Goal: Book appointment/travel/reservation

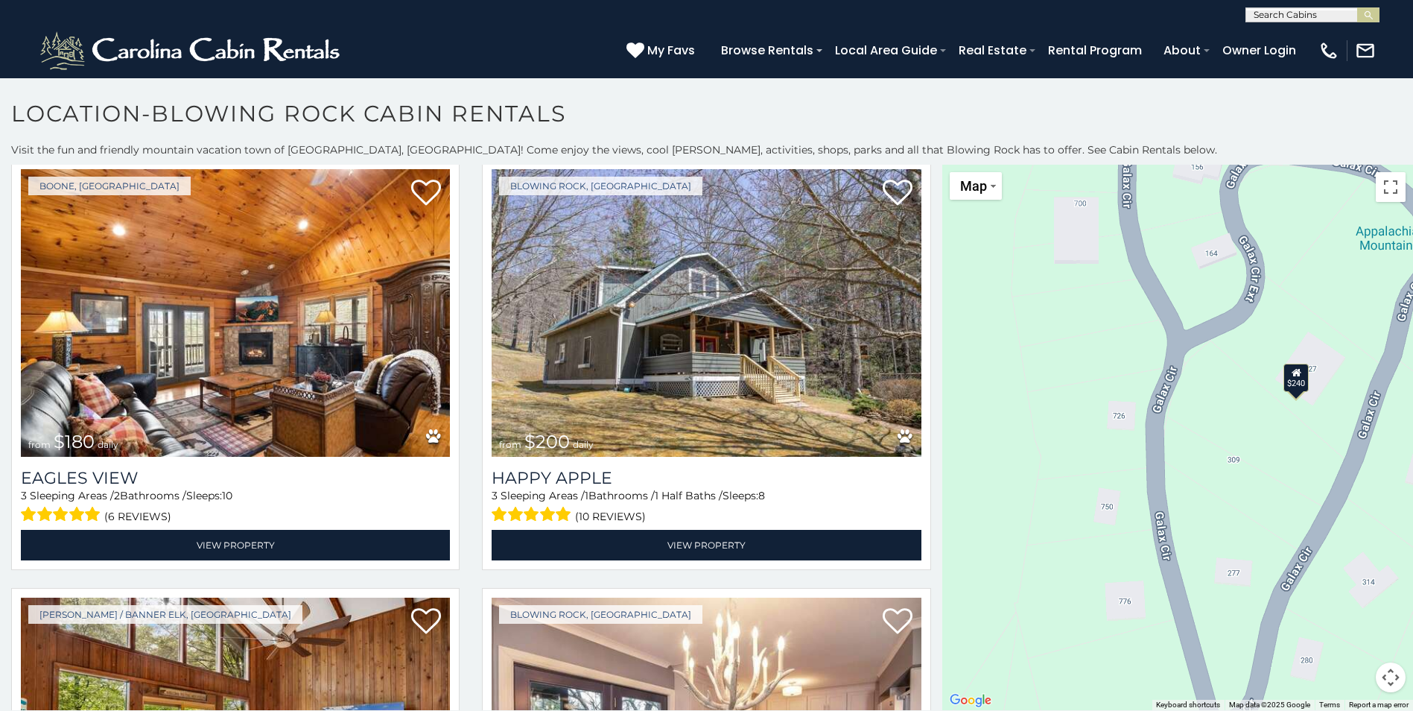
scroll to position [3246, 0]
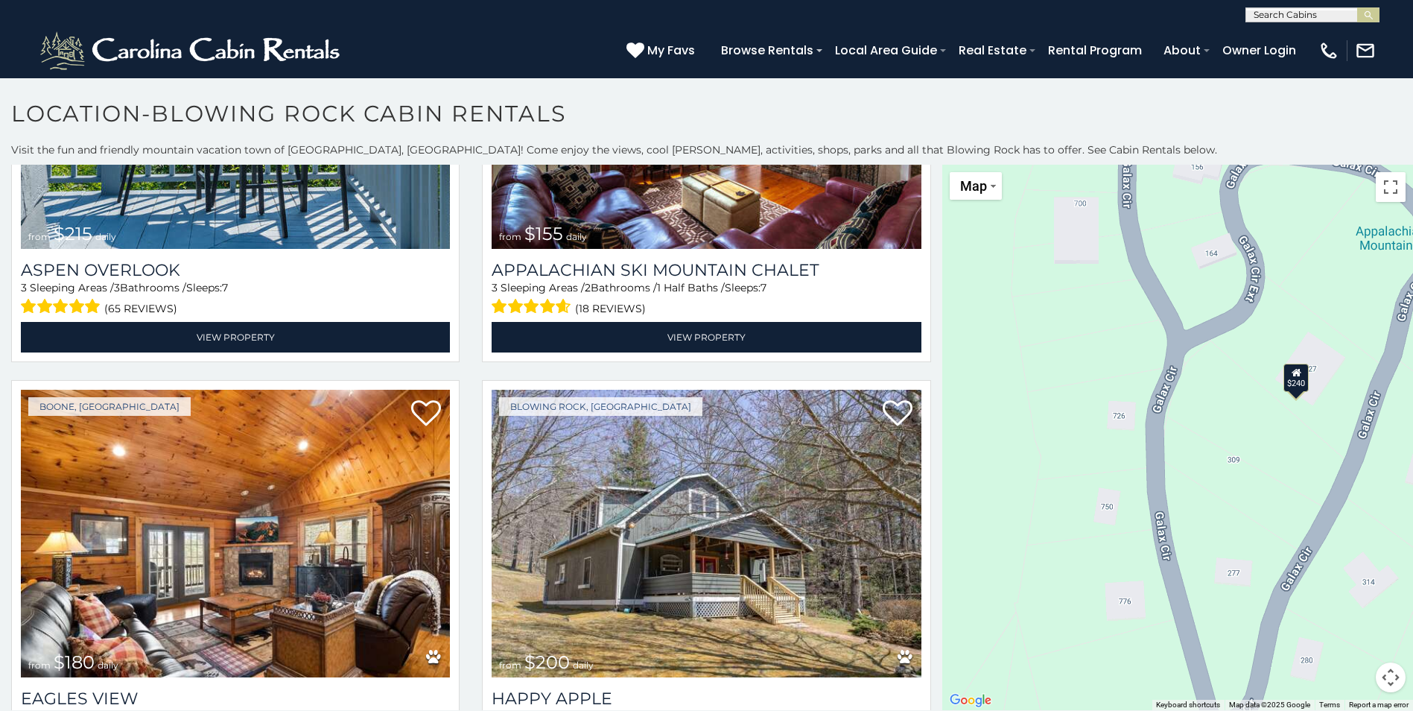
click at [1350, 16] on input "text" at bounding box center [1311, 17] width 130 height 15
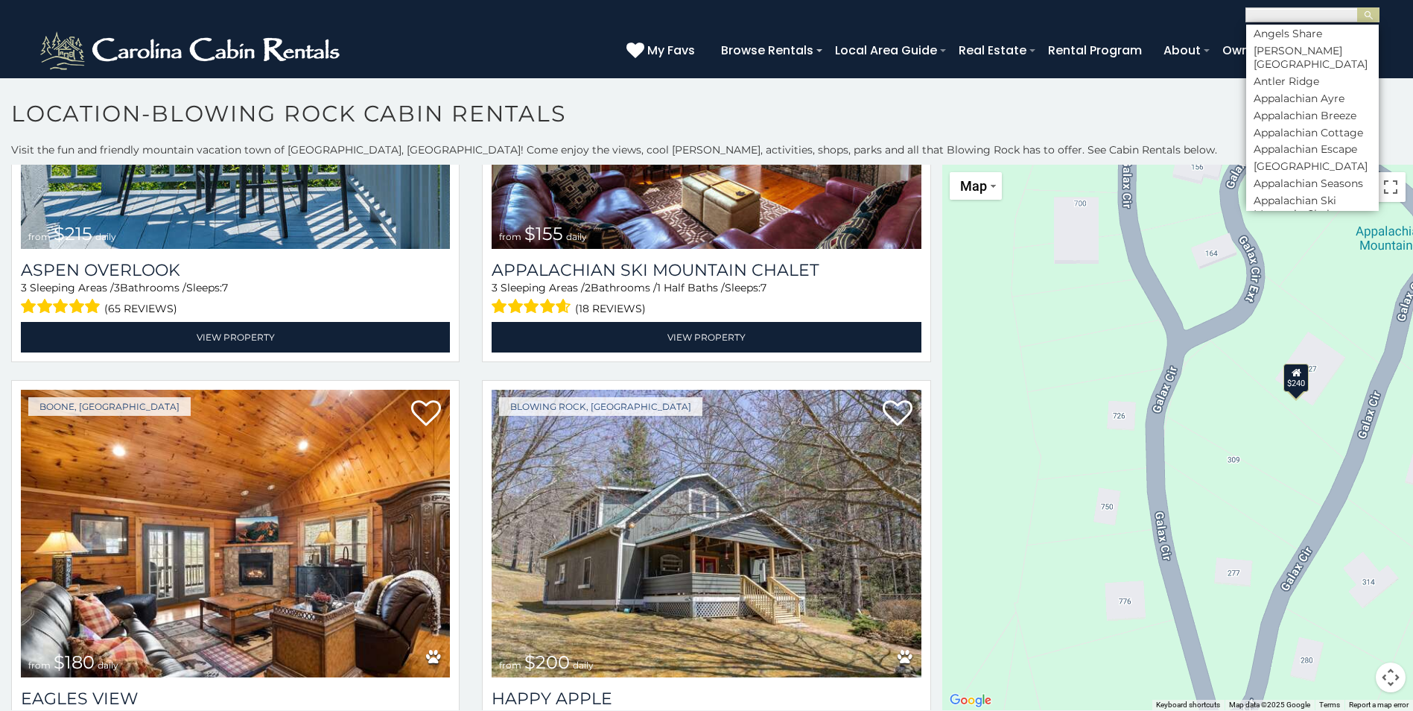
scroll to position [521, 0]
click at [1299, 141] on li "Appalachian Ski Mountain Chalet" at bounding box center [1312, 132] width 133 height 27
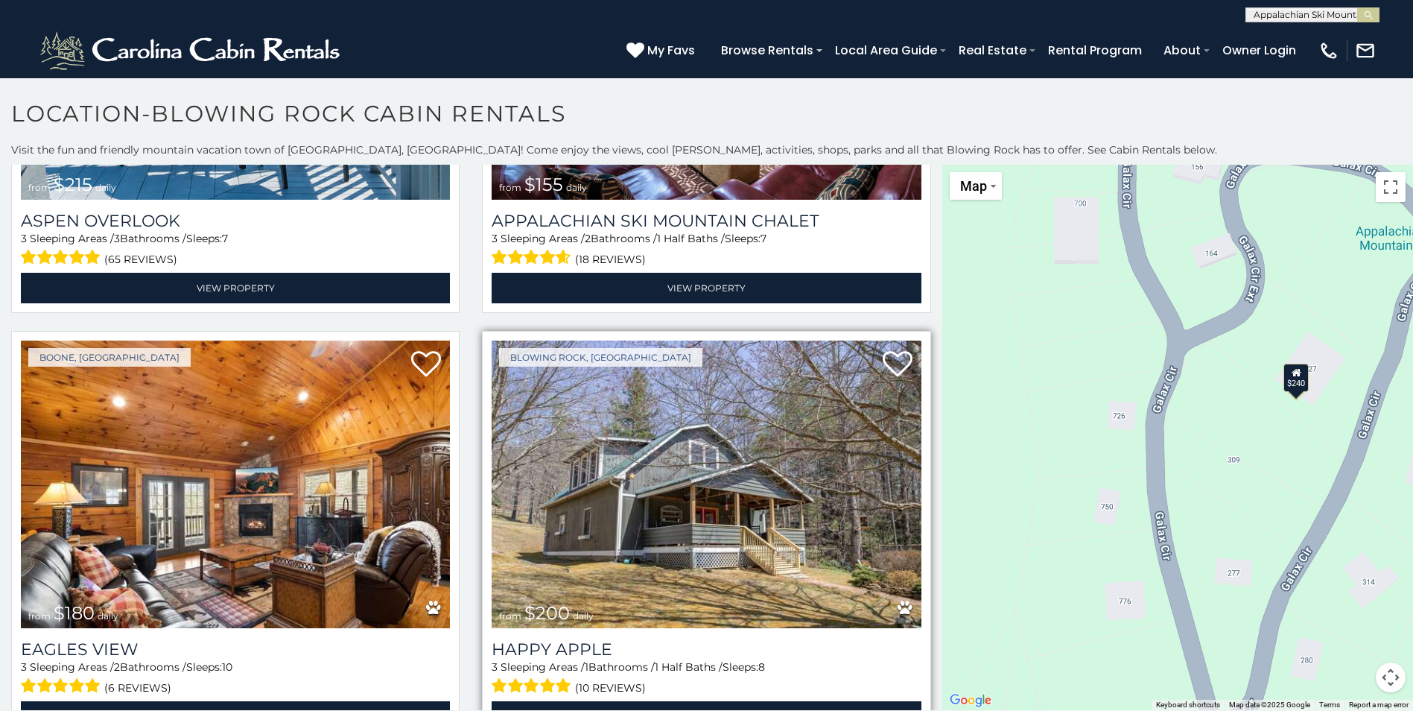
scroll to position [3321, 0]
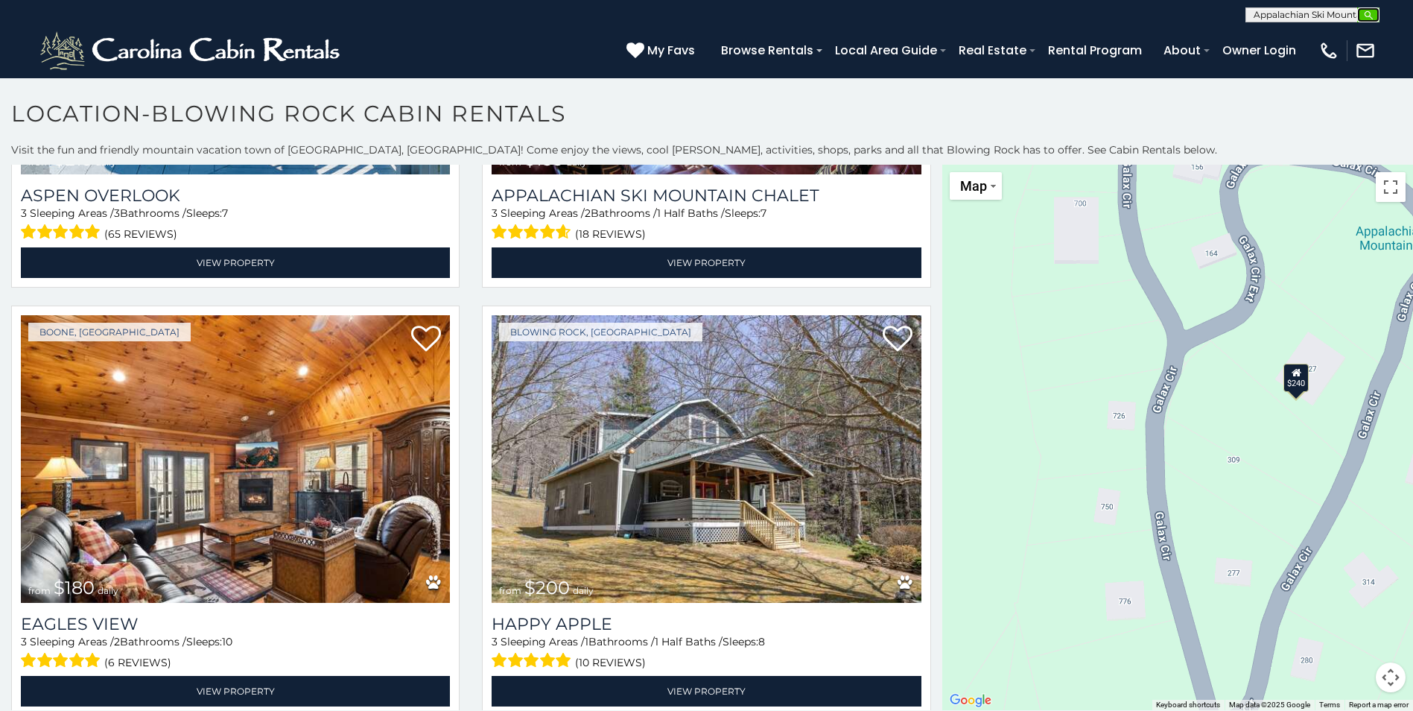
click at [1371, 14] on img "submit" at bounding box center [1368, 15] width 11 height 11
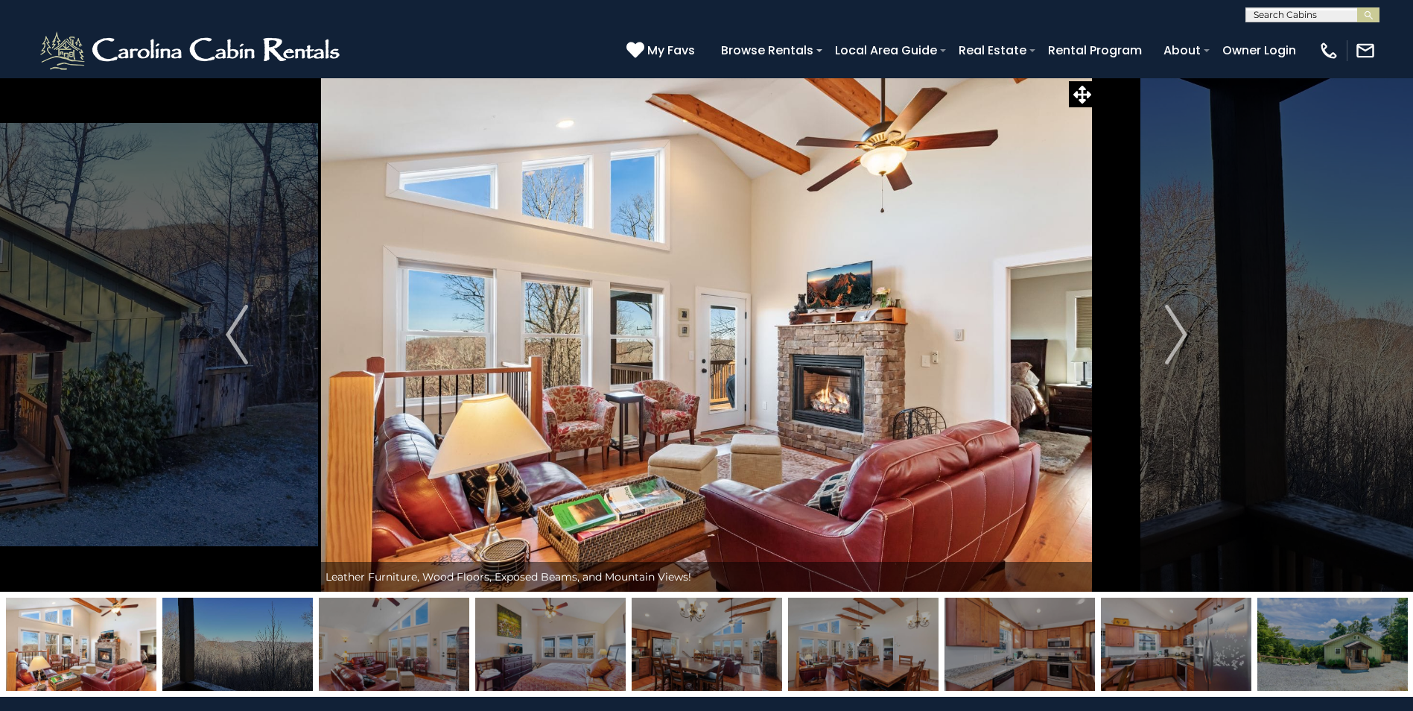
click at [1178, 338] on img "Next" at bounding box center [1176, 335] width 22 height 60
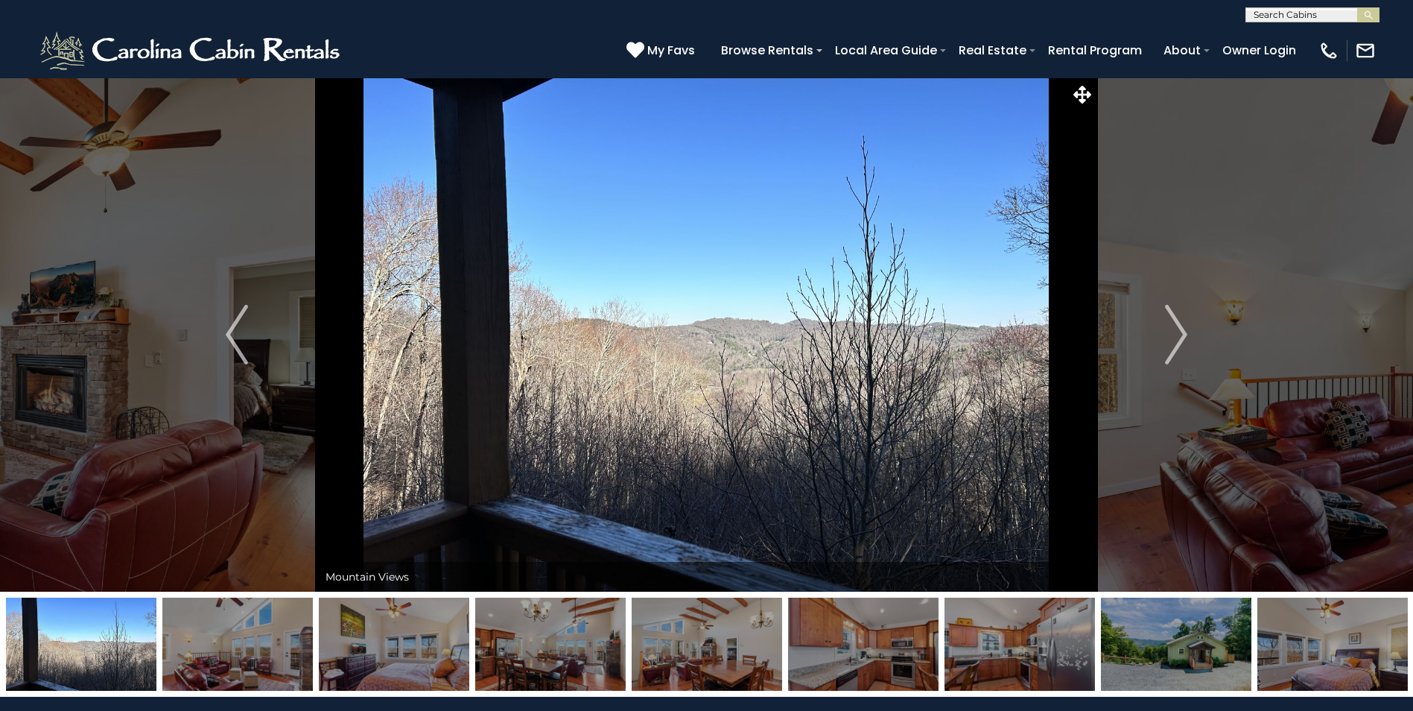
click at [1178, 338] on img "Next" at bounding box center [1176, 335] width 22 height 60
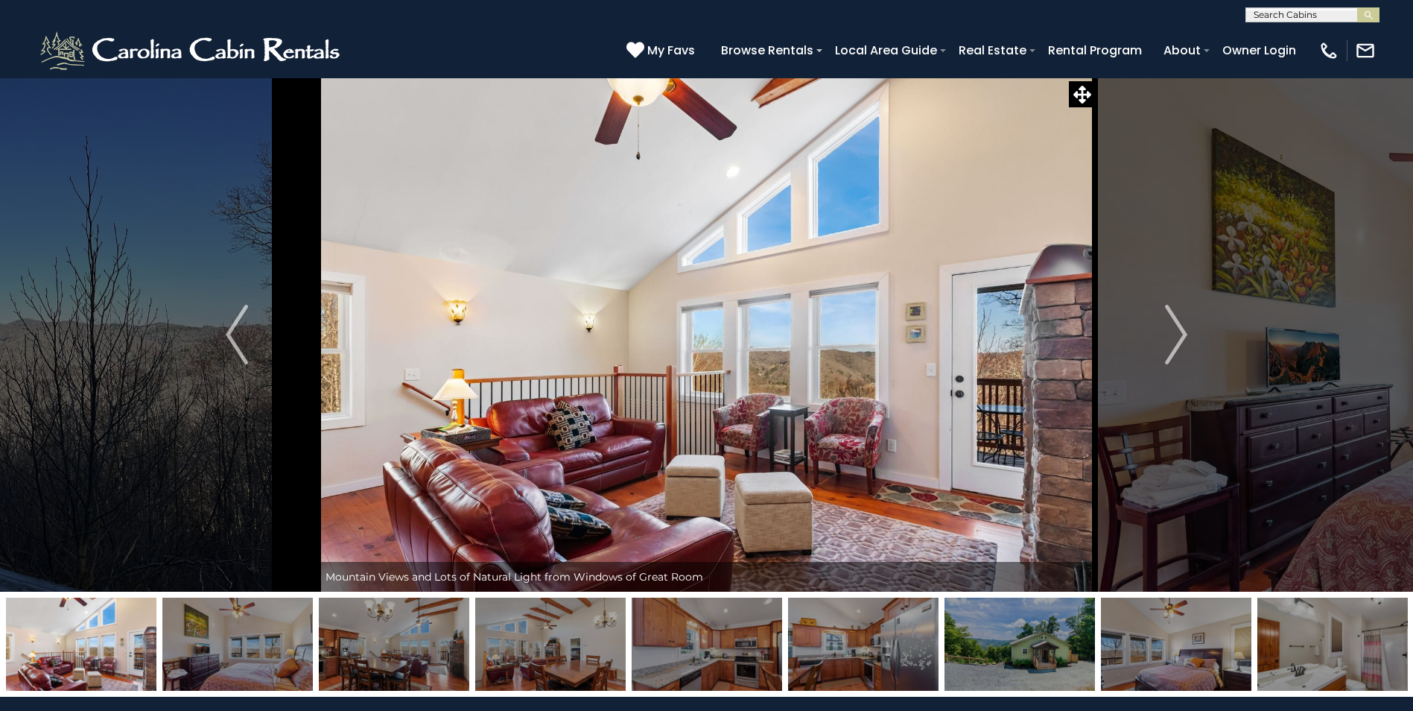
click at [1178, 338] on img "Next" at bounding box center [1176, 335] width 22 height 60
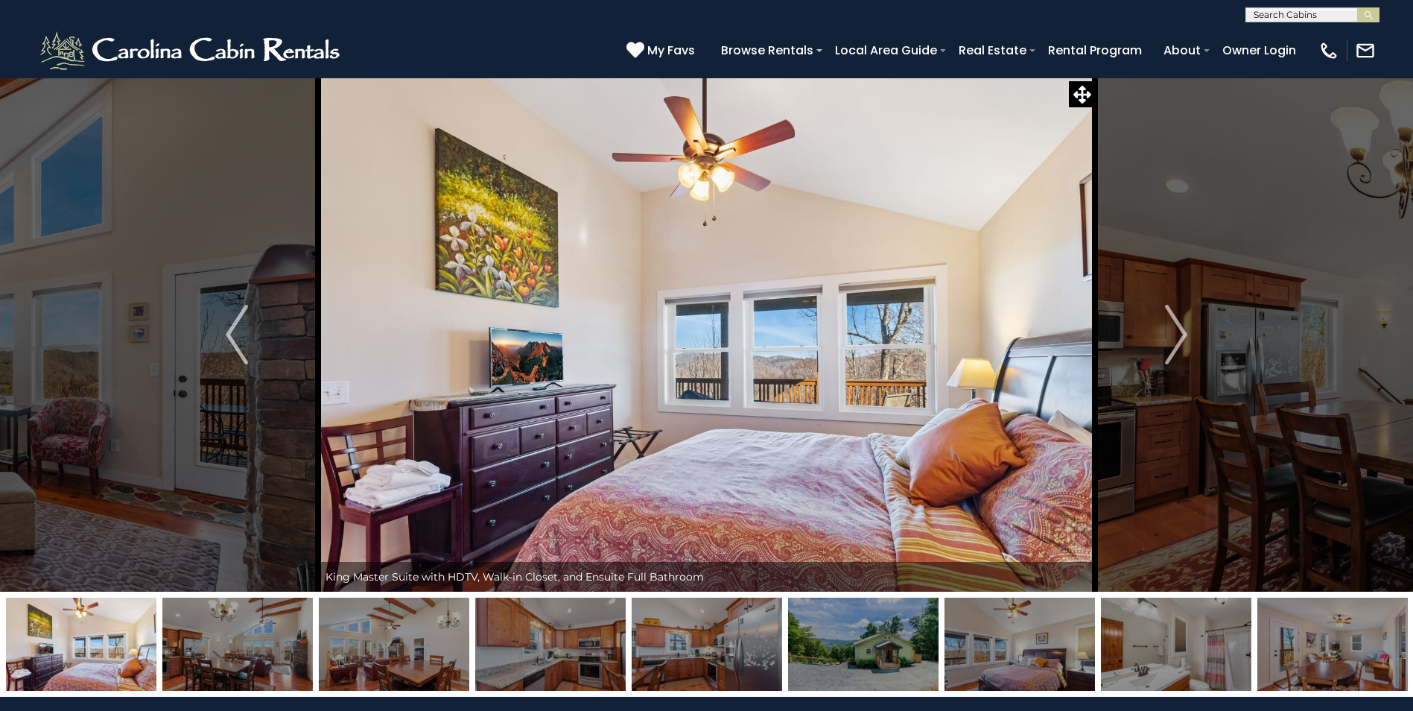
click at [1178, 338] on img "Next" at bounding box center [1176, 335] width 22 height 60
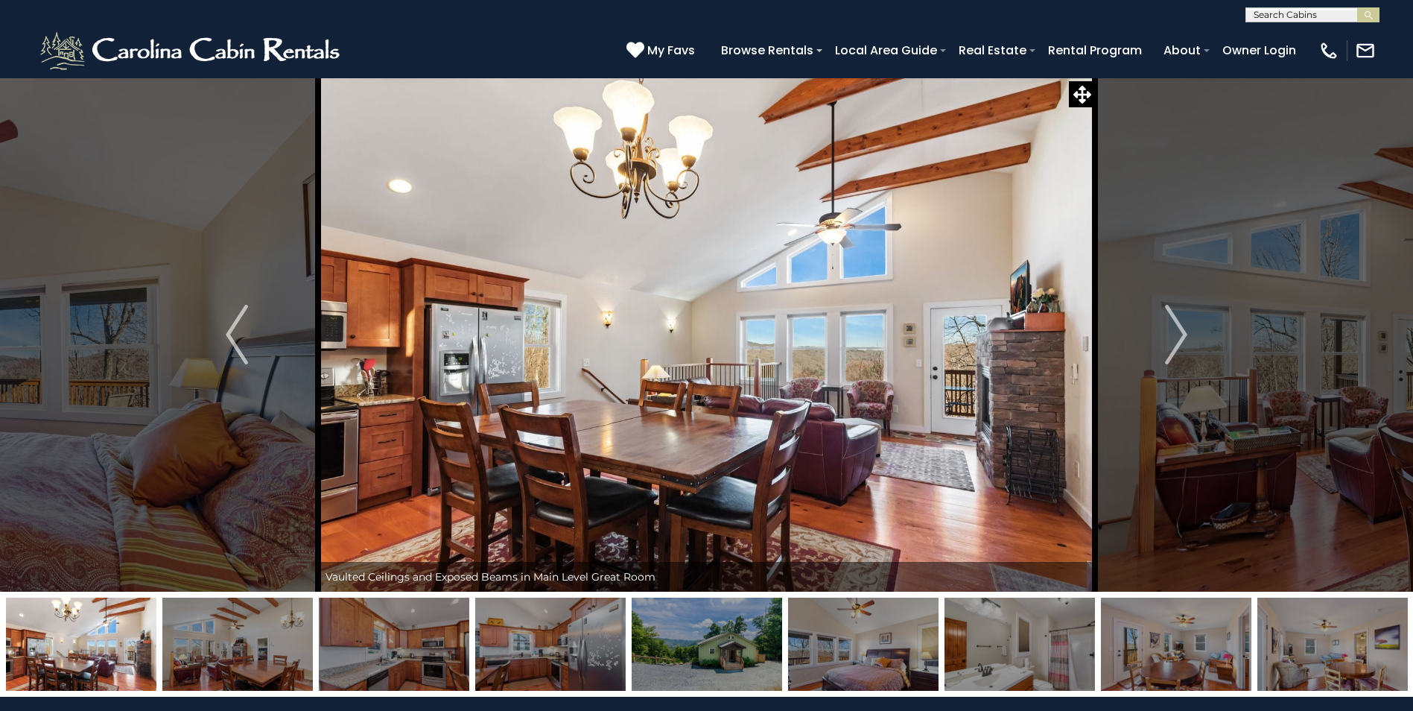
click at [1178, 338] on img "Next" at bounding box center [1176, 335] width 22 height 60
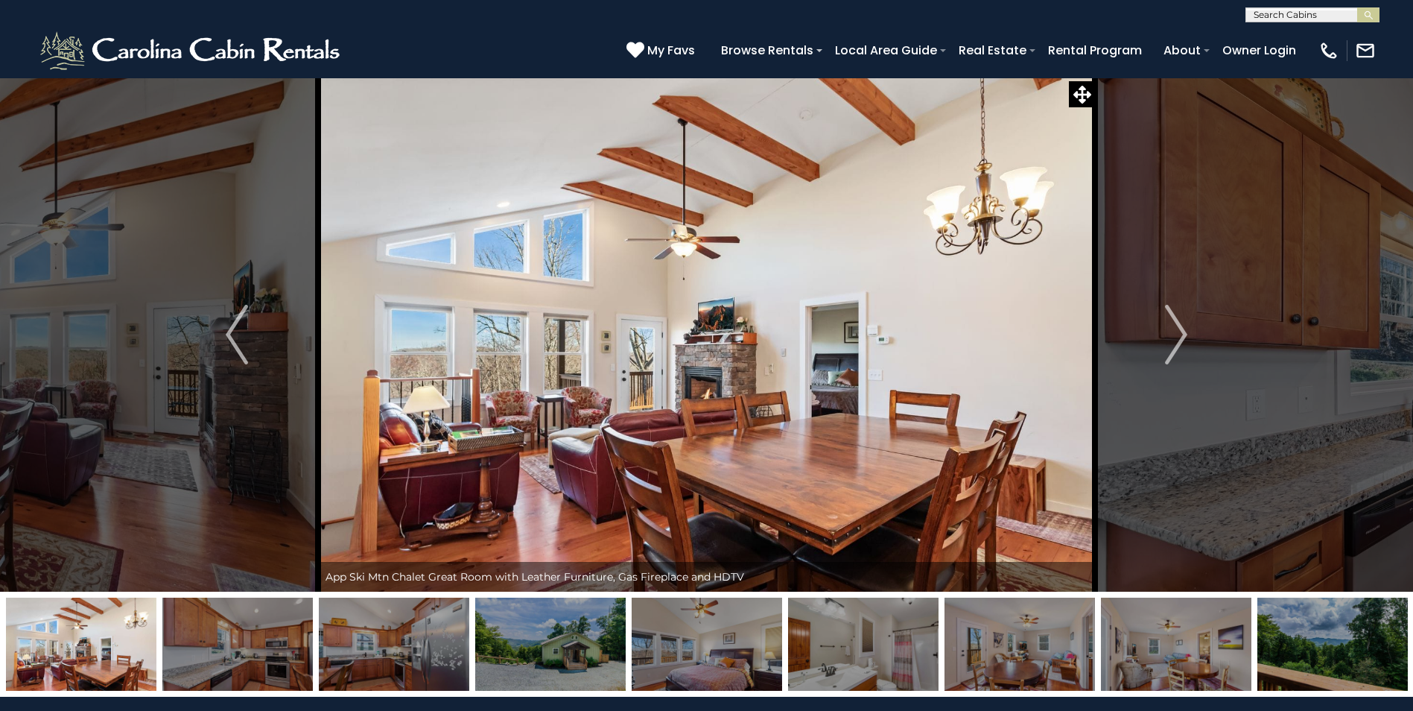
click at [1178, 338] on img "Next" at bounding box center [1176, 335] width 22 height 60
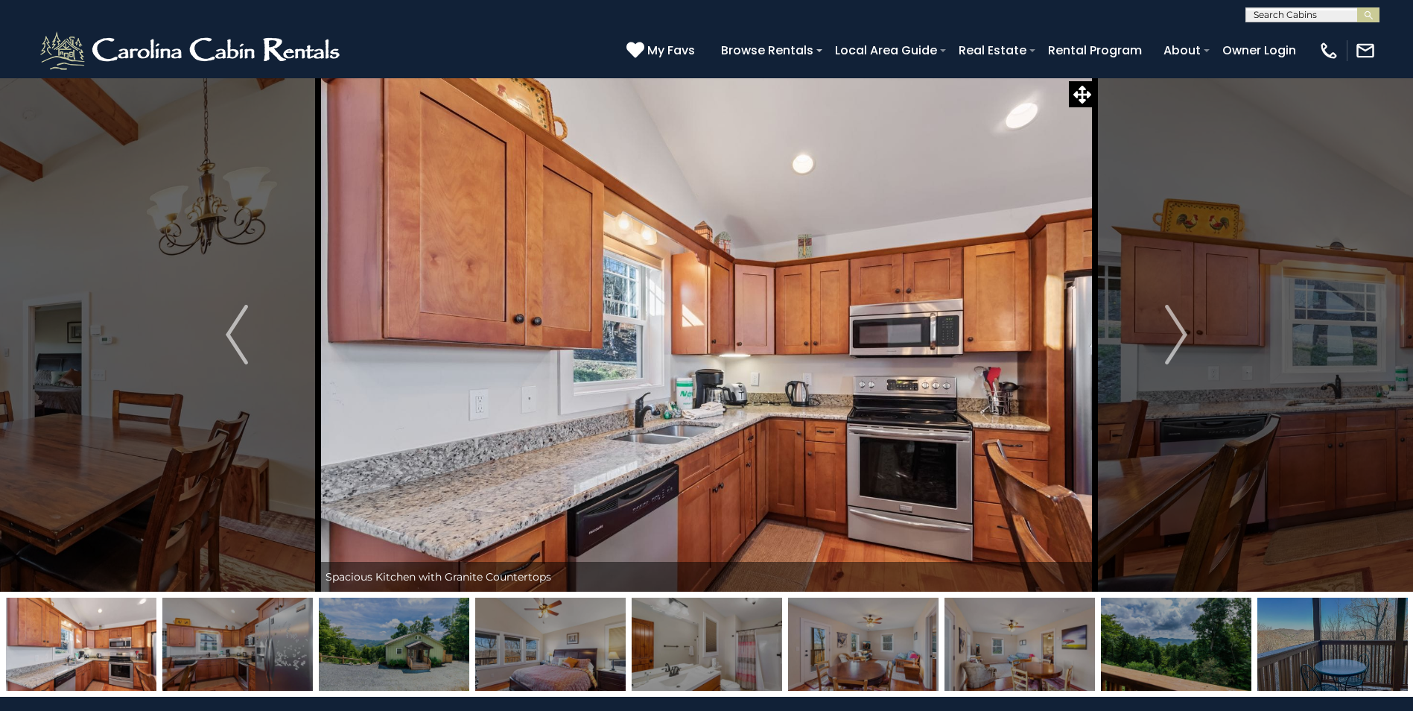
click at [1178, 338] on img "Next" at bounding box center [1176, 335] width 22 height 60
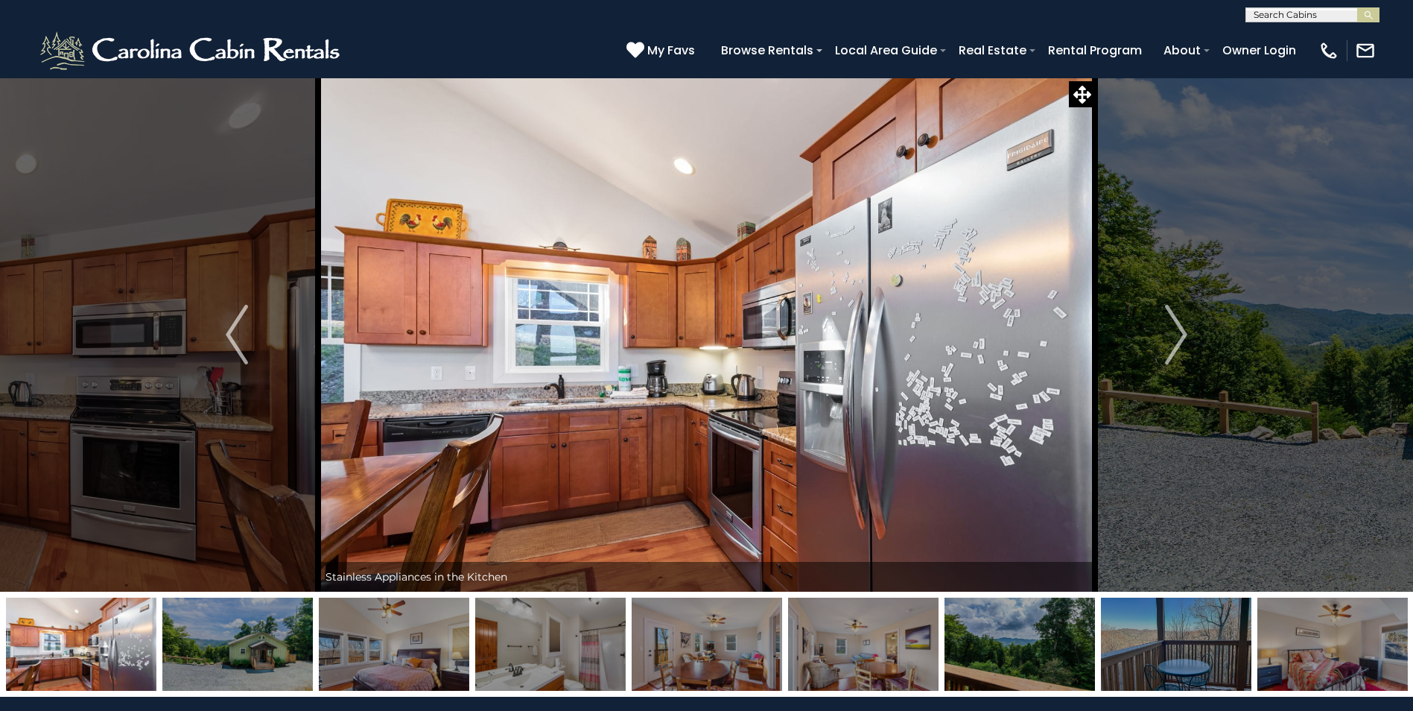
click at [1178, 338] on img "Next" at bounding box center [1176, 335] width 22 height 60
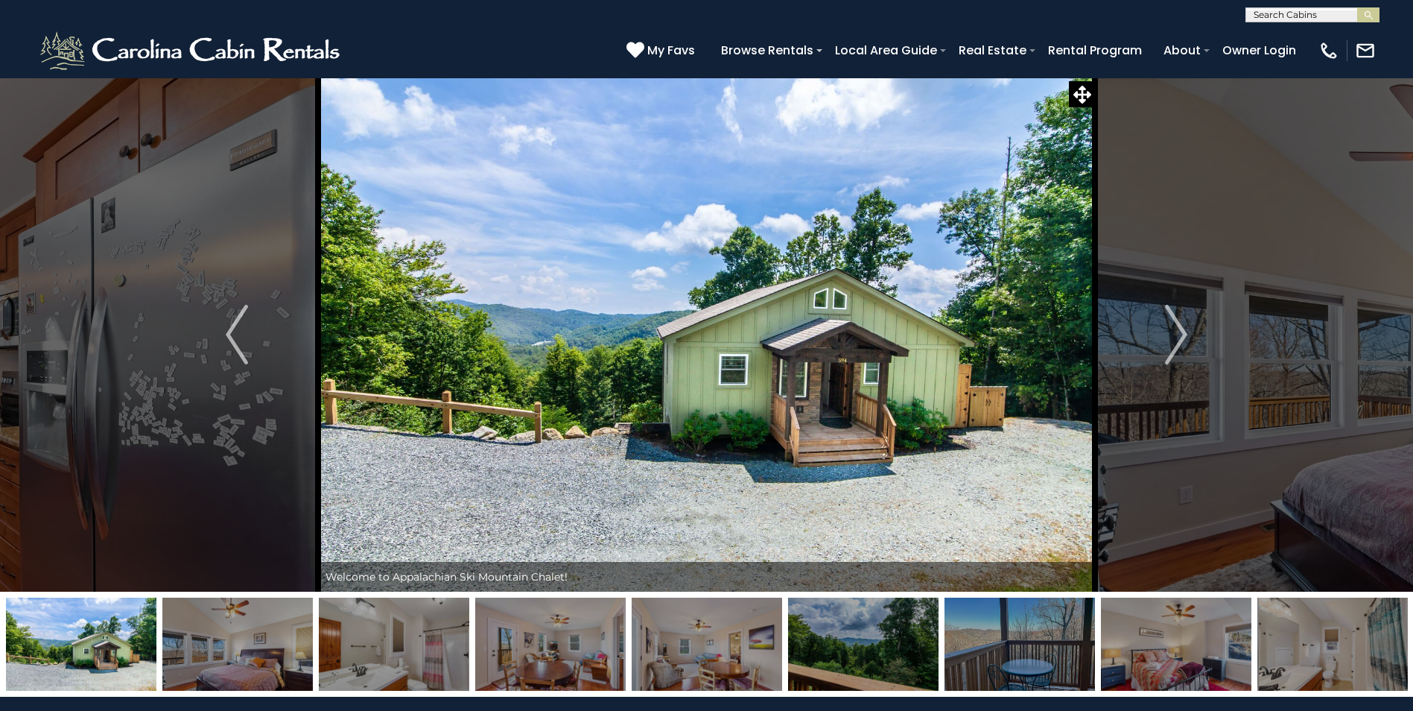
click at [1178, 338] on img "Next" at bounding box center [1176, 335] width 22 height 60
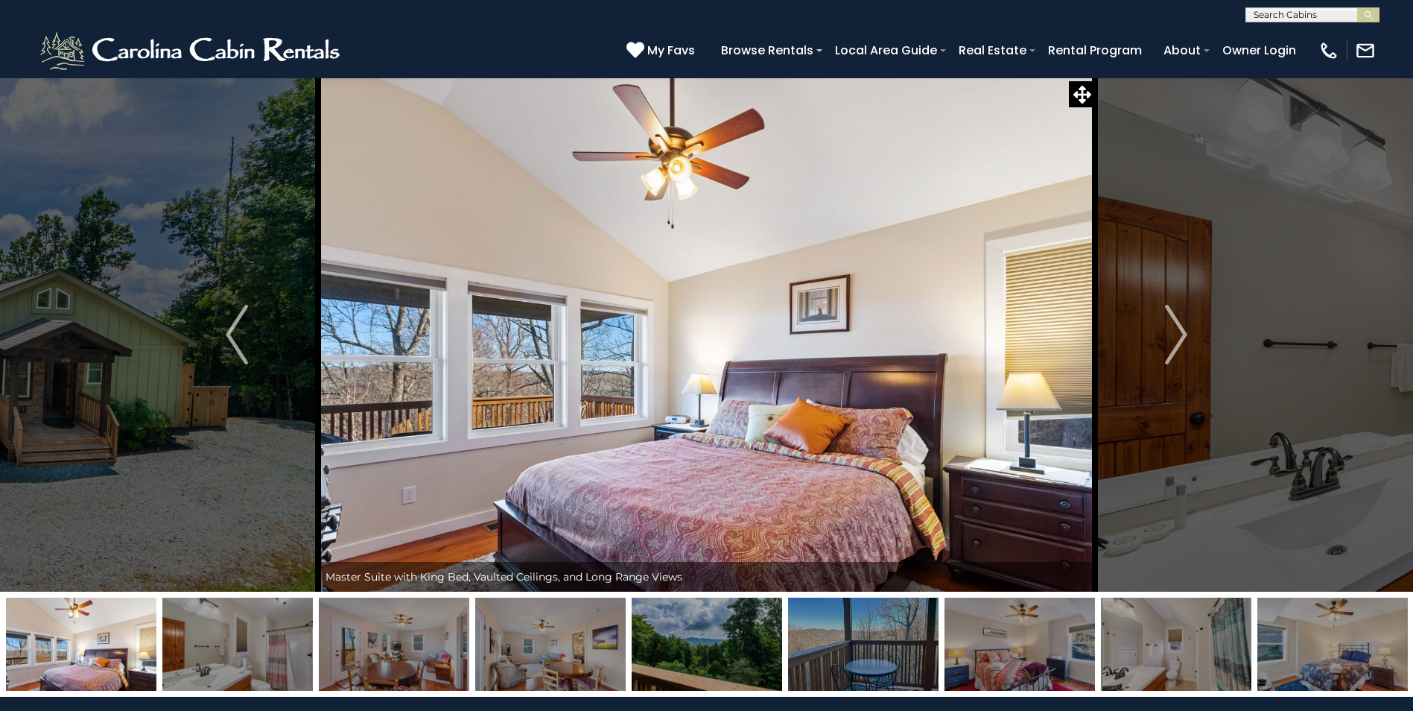
click at [1178, 338] on img "Next" at bounding box center [1176, 335] width 22 height 60
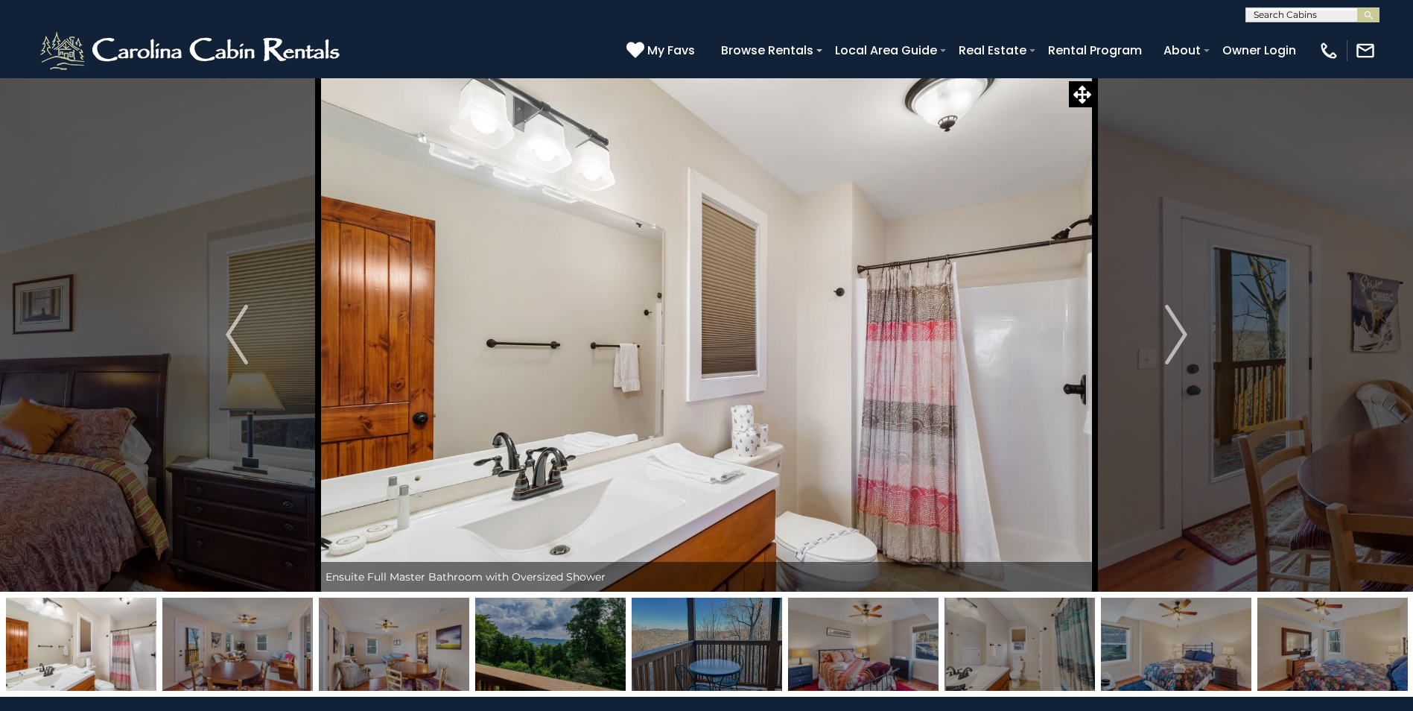
click at [1178, 338] on img "Next" at bounding box center [1176, 335] width 22 height 60
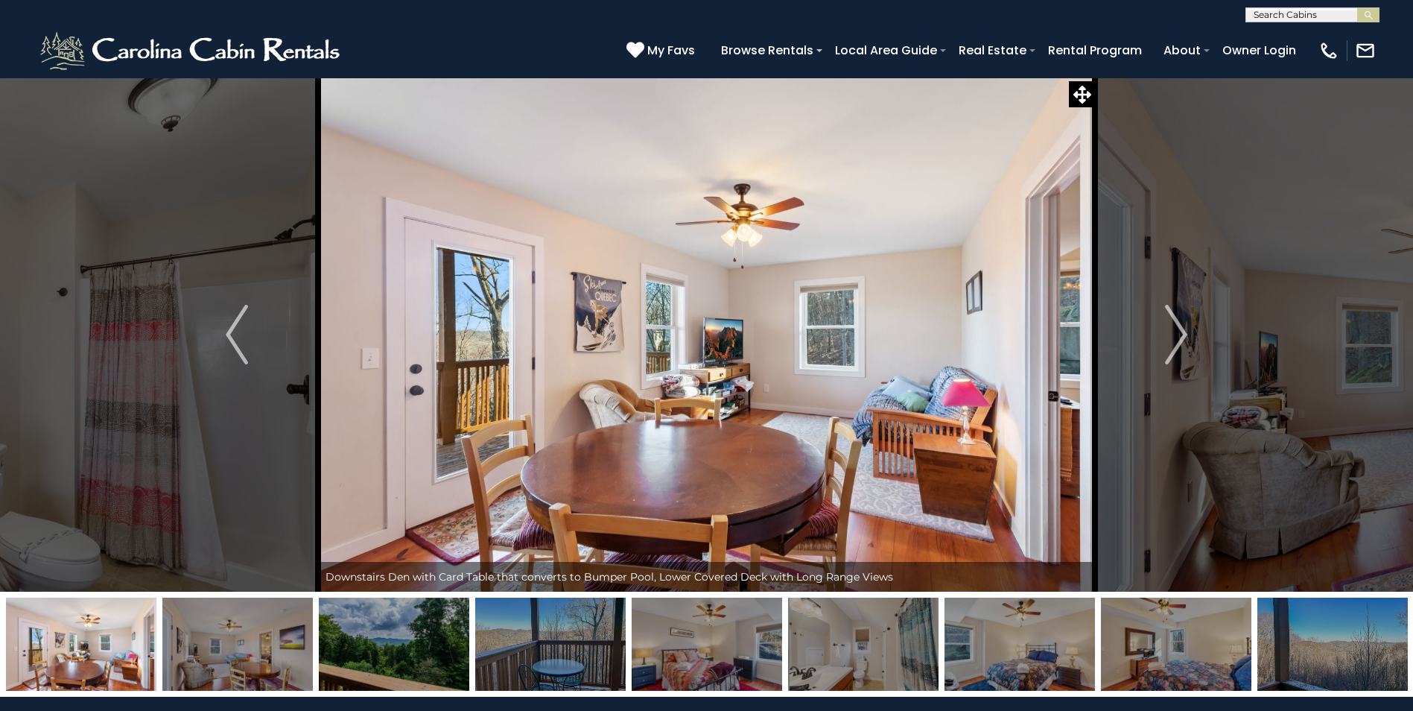
click at [1178, 338] on img "Next" at bounding box center [1176, 335] width 22 height 60
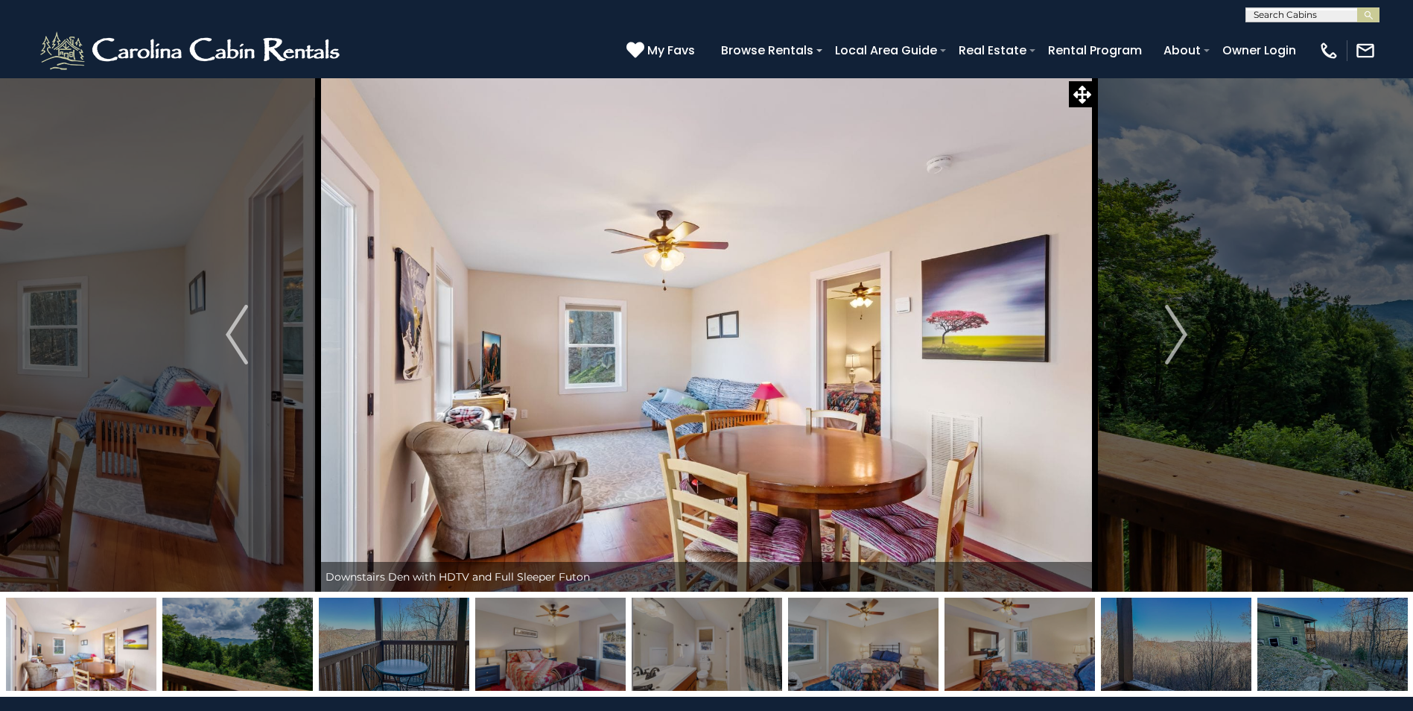
click at [1178, 338] on img "Next" at bounding box center [1176, 335] width 22 height 60
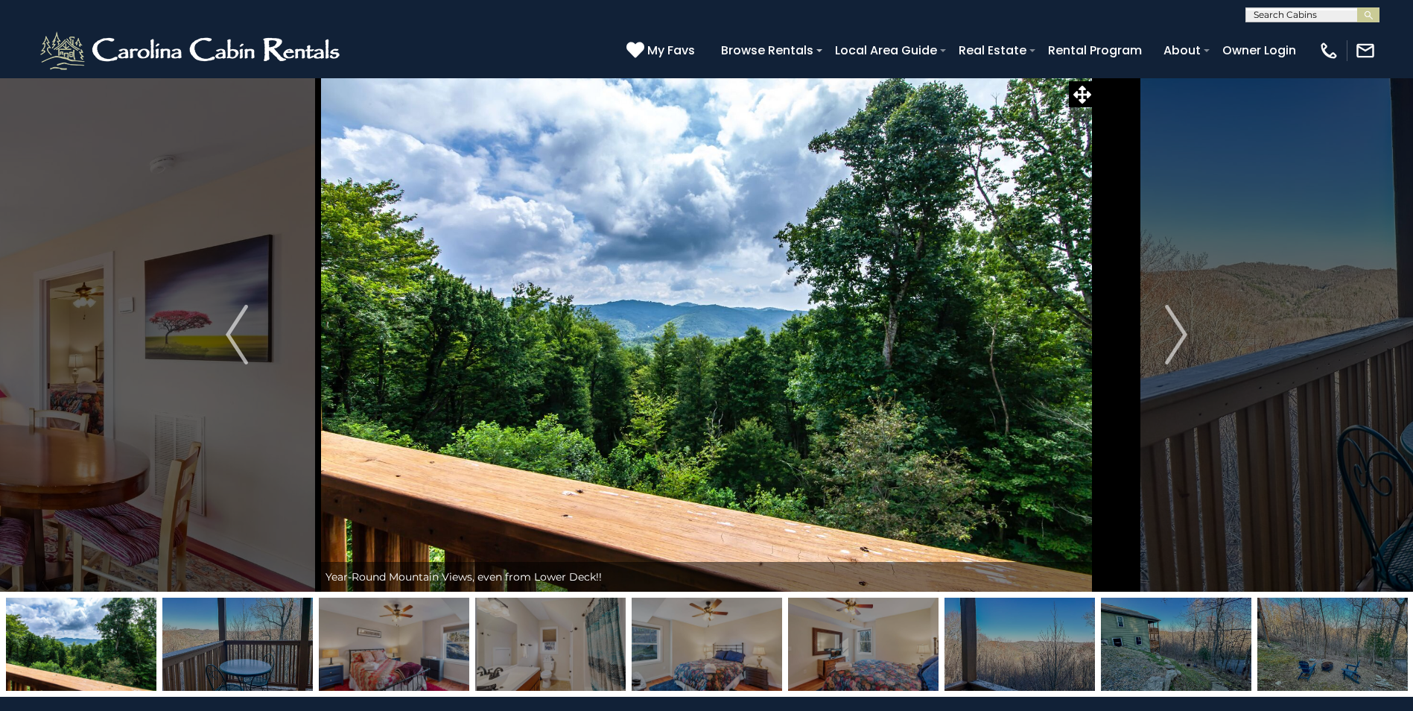
click at [1178, 338] on img "Next" at bounding box center [1176, 335] width 22 height 60
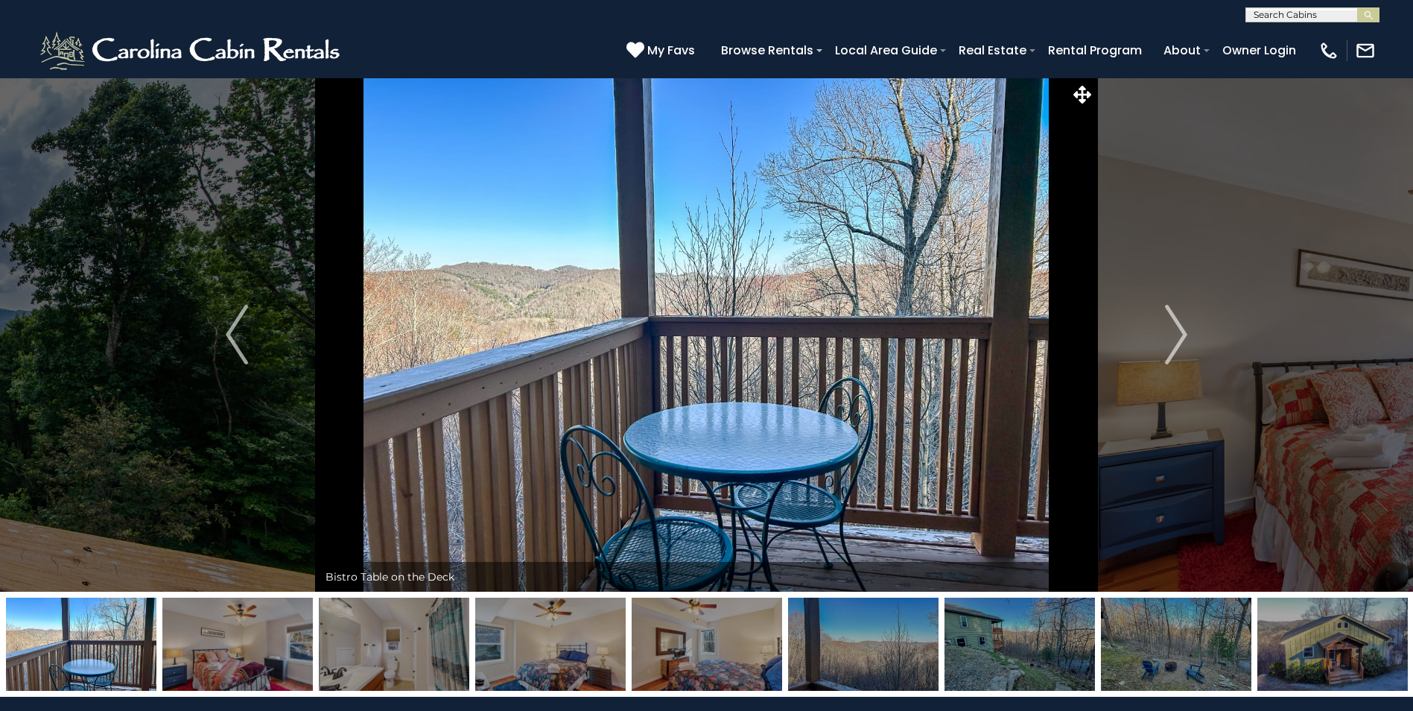
click at [1178, 338] on img "Next" at bounding box center [1176, 335] width 22 height 60
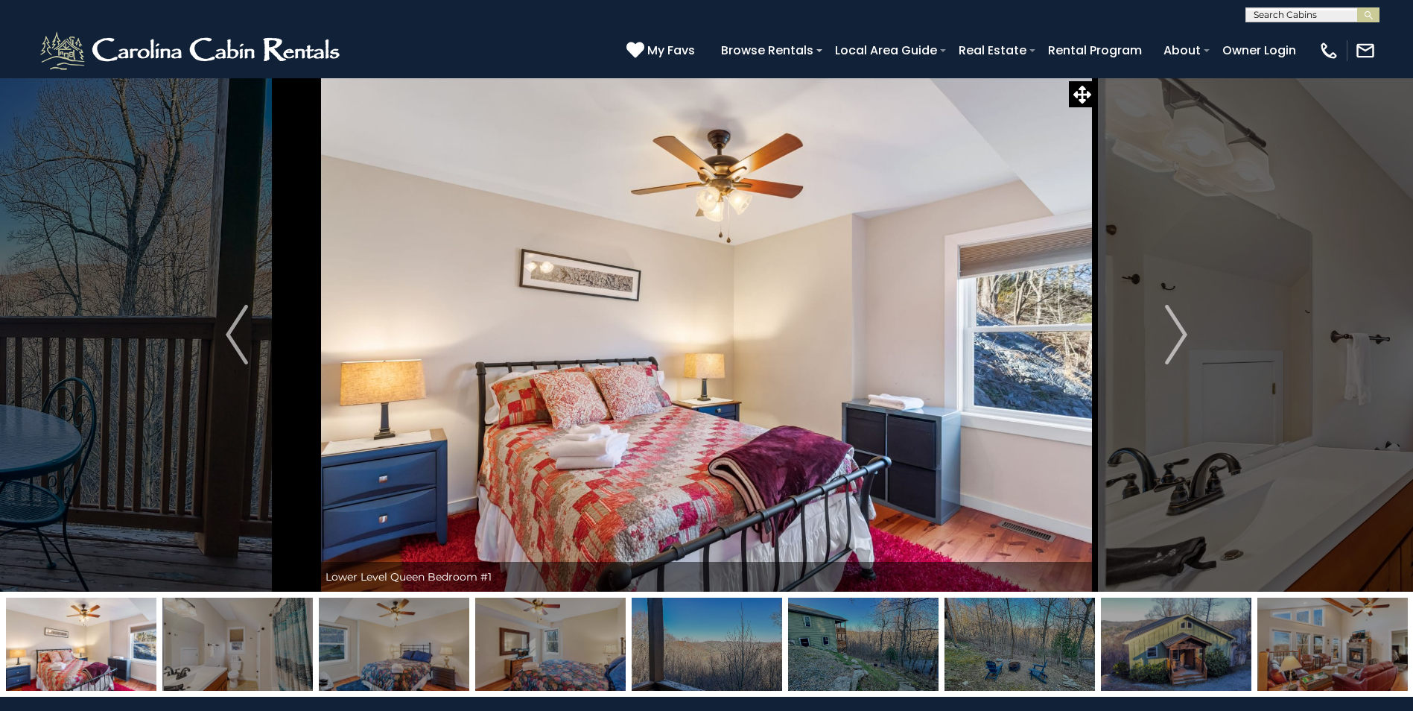
click at [1178, 338] on img "Next" at bounding box center [1176, 335] width 22 height 60
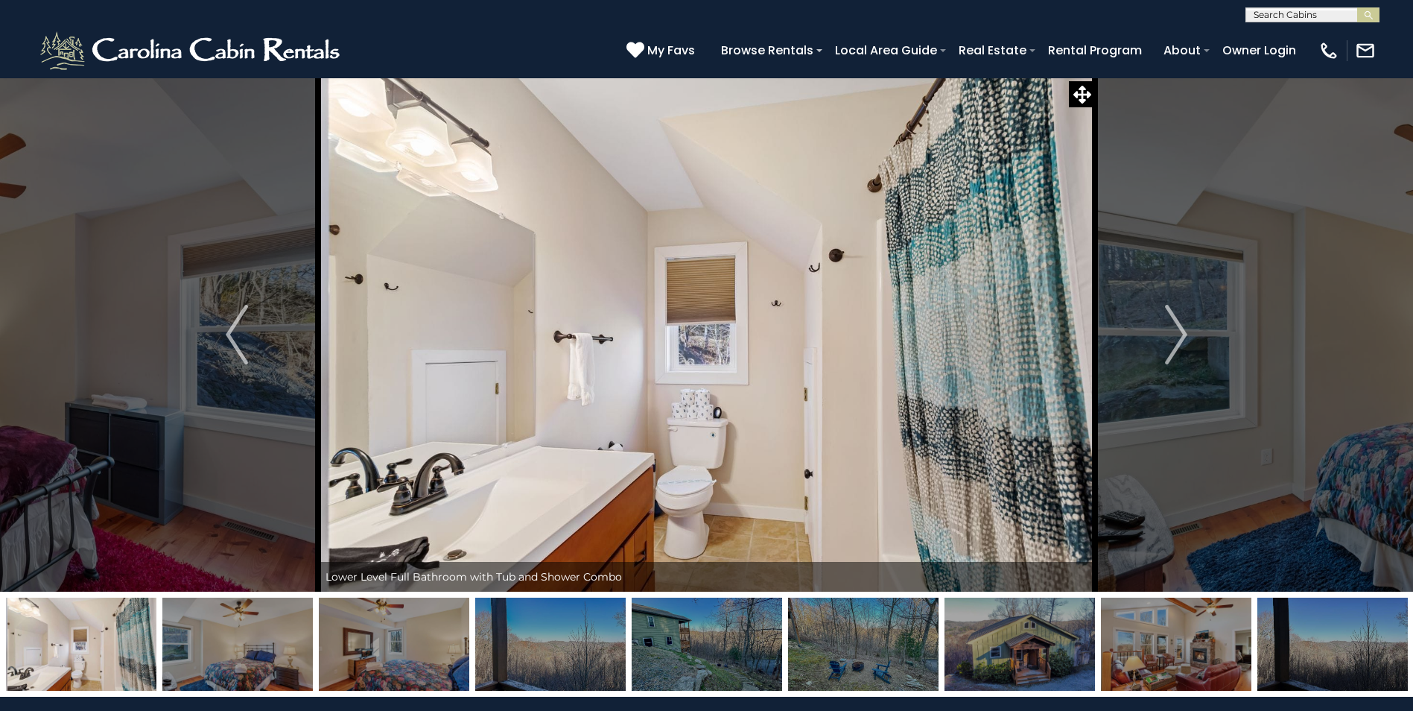
click at [1178, 338] on img "Next" at bounding box center [1176, 335] width 22 height 60
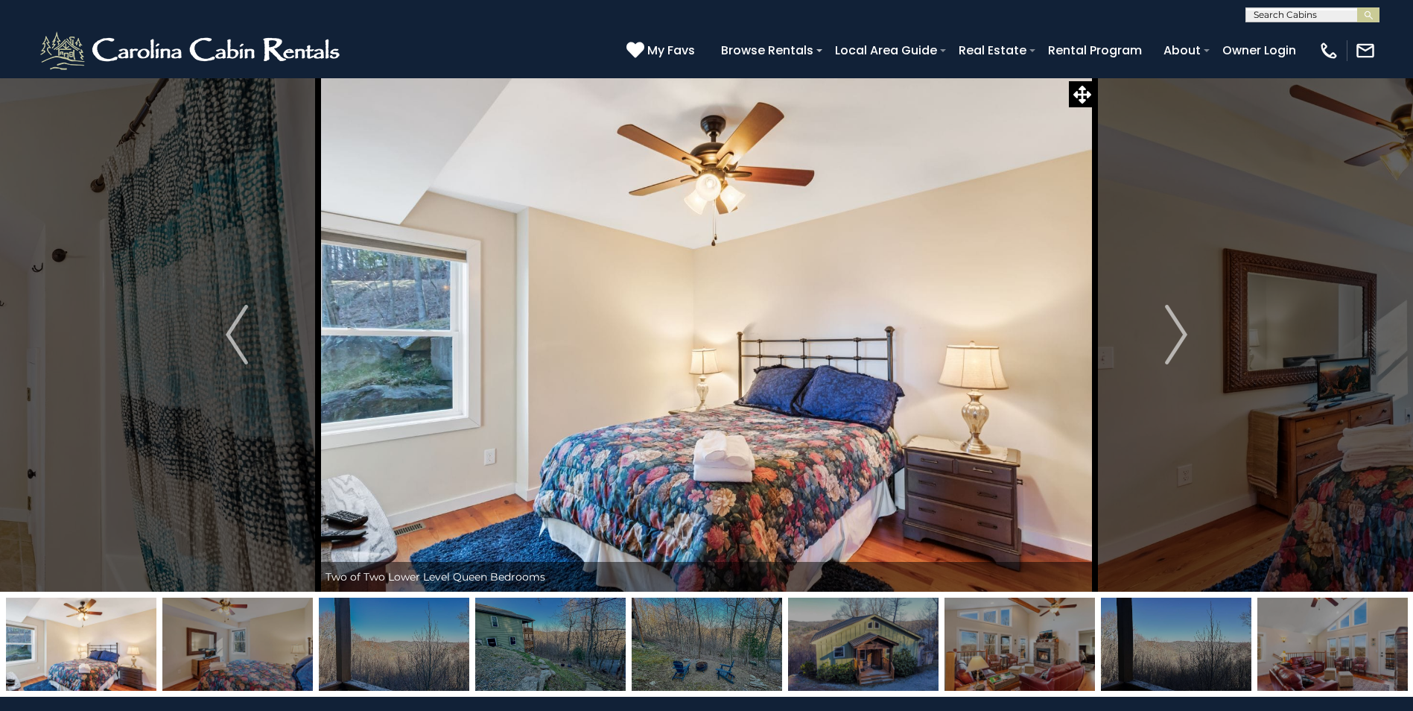
click at [1178, 338] on img "Next" at bounding box center [1176, 335] width 22 height 60
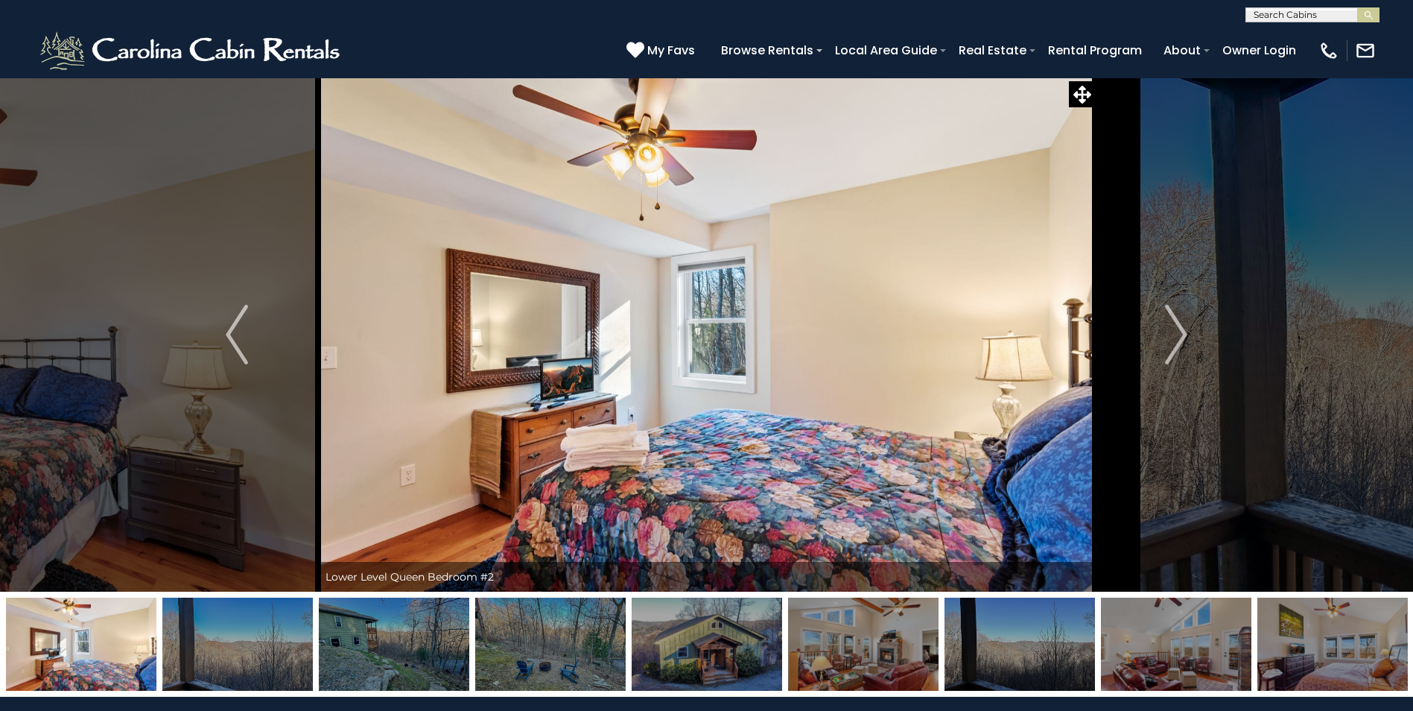
click at [1178, 338] on img "Next" at bounding box center [1176, 335] width 22 height 60
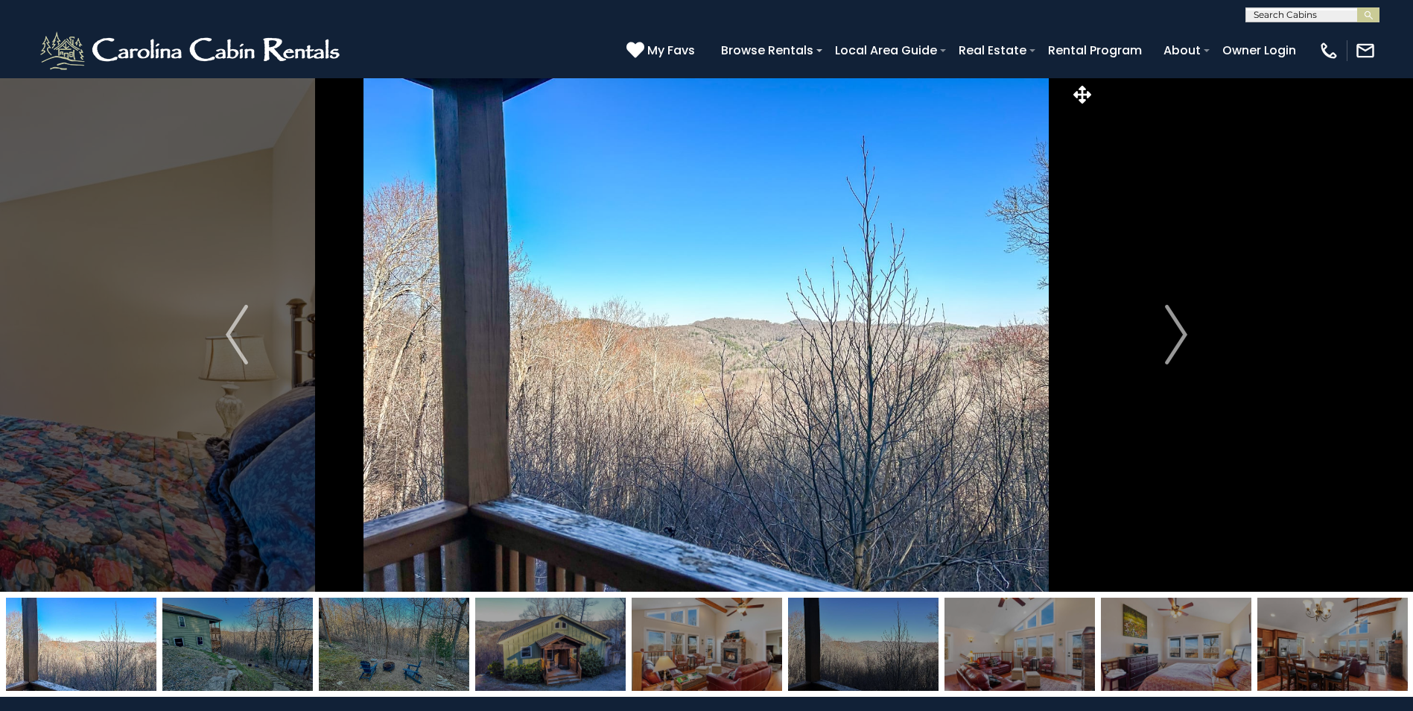
click at [1178, 338] on img "Next" at bounding box center [1176, 335] width 22 height 60
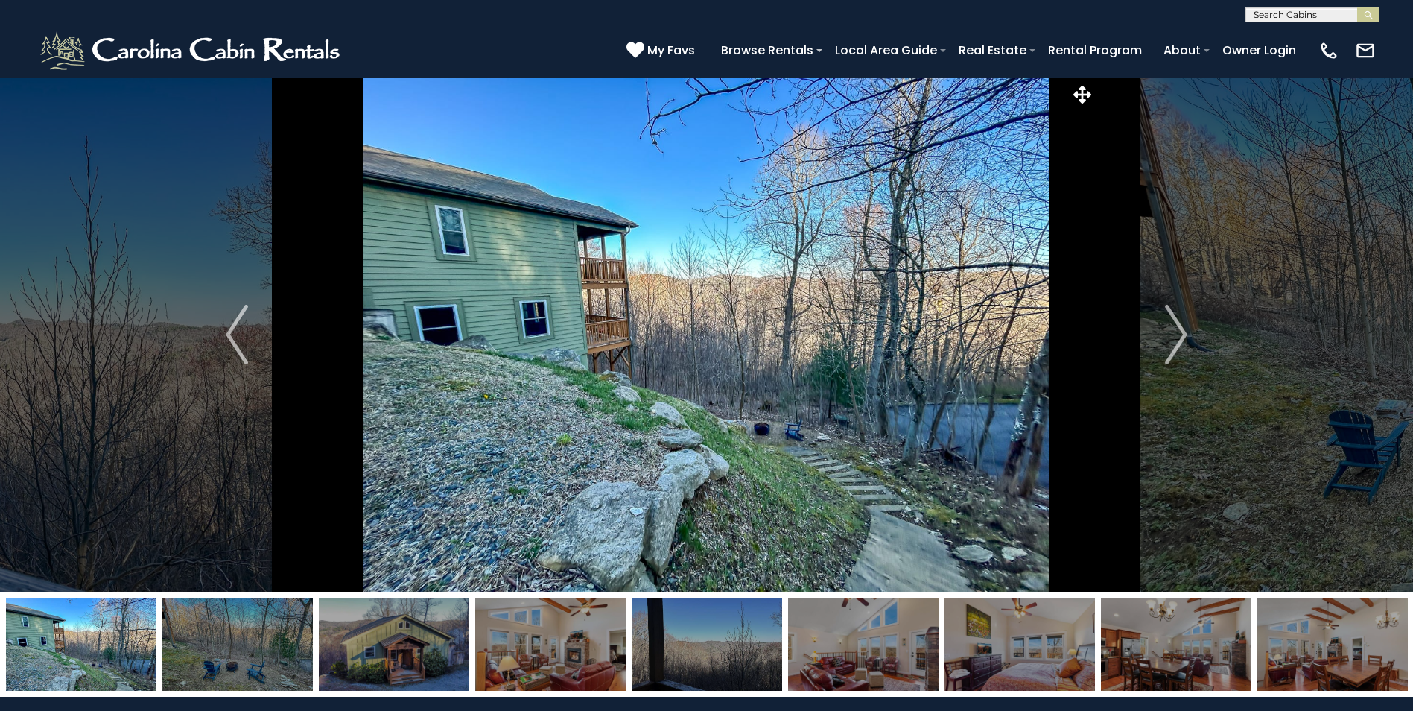
click at [1178, 338] on img "Next" at bounding box center [1176, 335] width 22 height 60
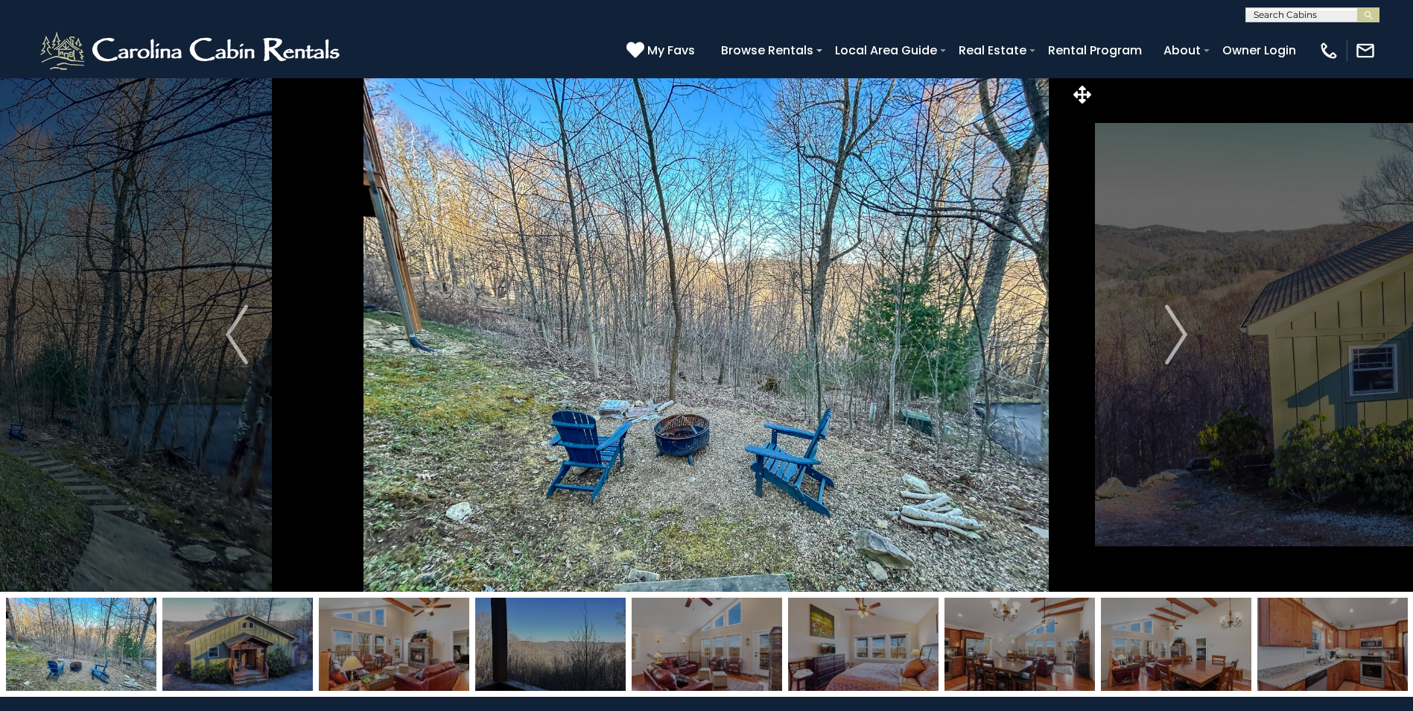
click at [1178, 338] on img "Next" at bounding box center [1176, 335] width 22 height 60
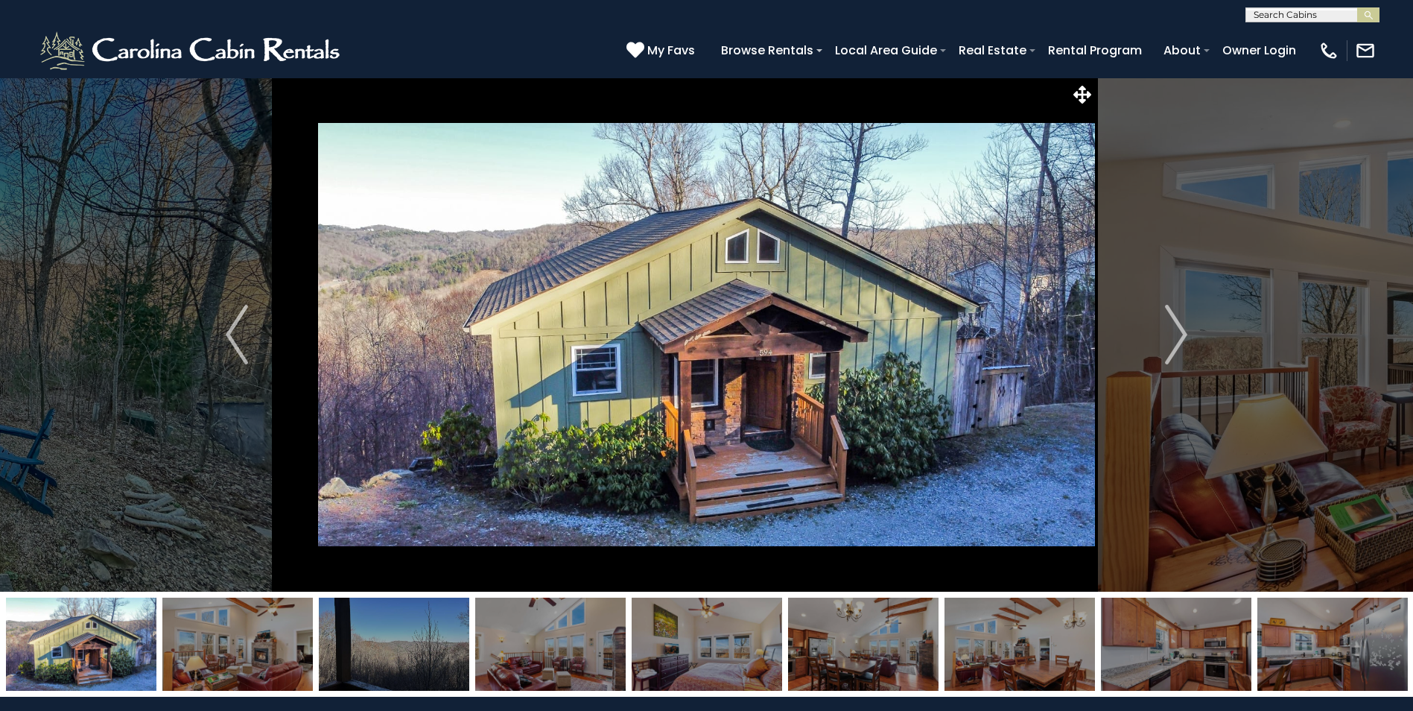
click at [1178, 338] on img "Next" at bounding box center [1176, 335] width 22 height 60
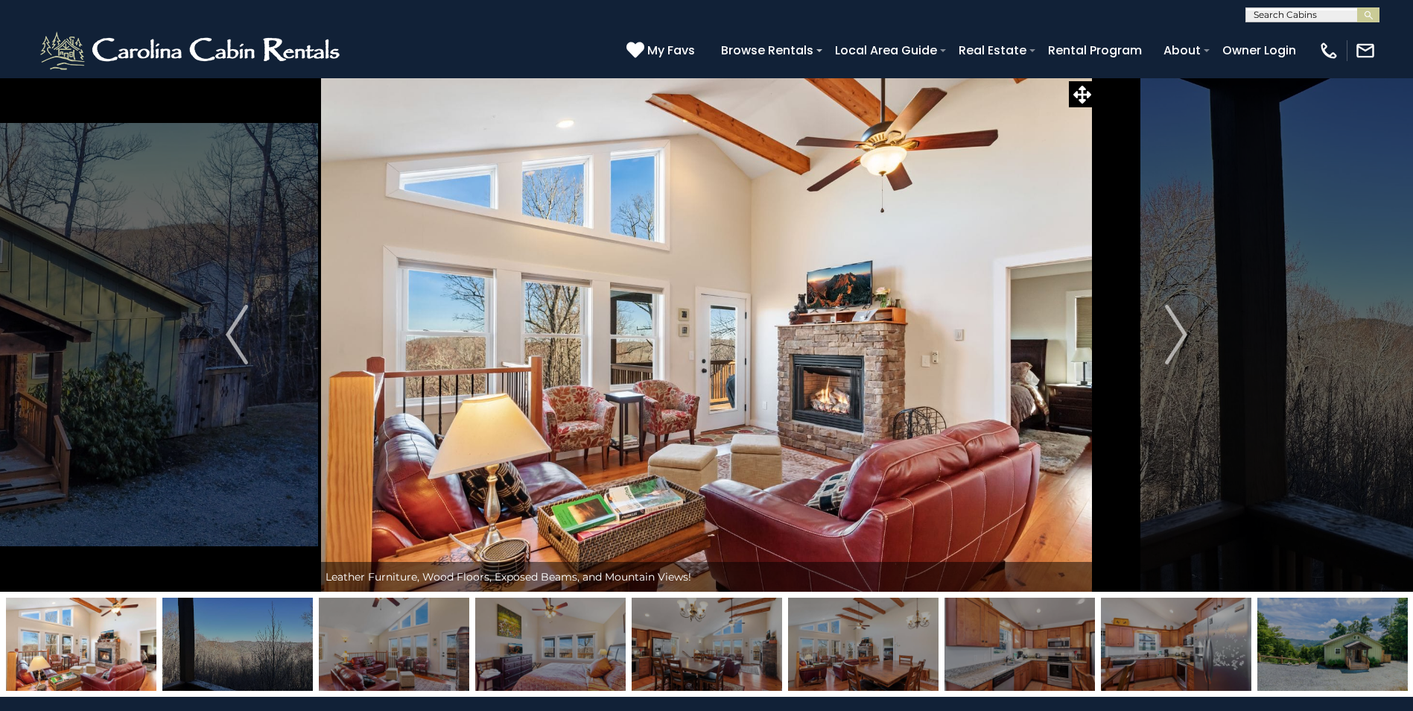
click at [1178, 338] on img "Next" at bounding box center [1176, 335] width 22 height 60
